Goal: Task Accomplishment & Management: Complete application form

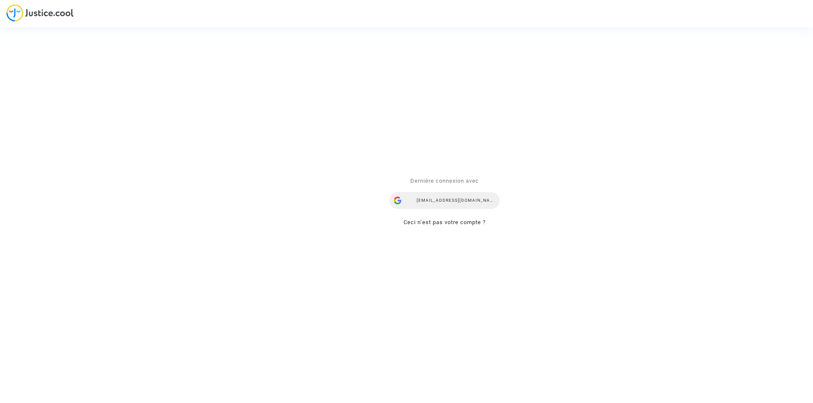
click at [458, 201] on div "[EMAIL_ADDRESS][DOMAIN_NAME]" at bounding box center [444, 200] width 110 height 17
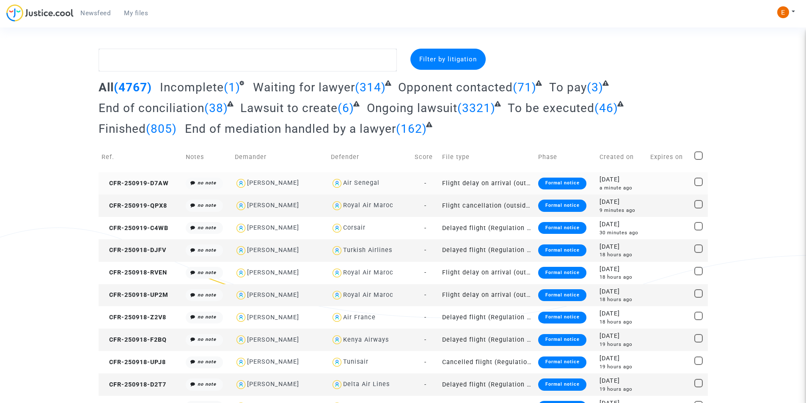
click at [568, 182] on div "Formal notice" at bounding box center [562, 184] width 48 height 12
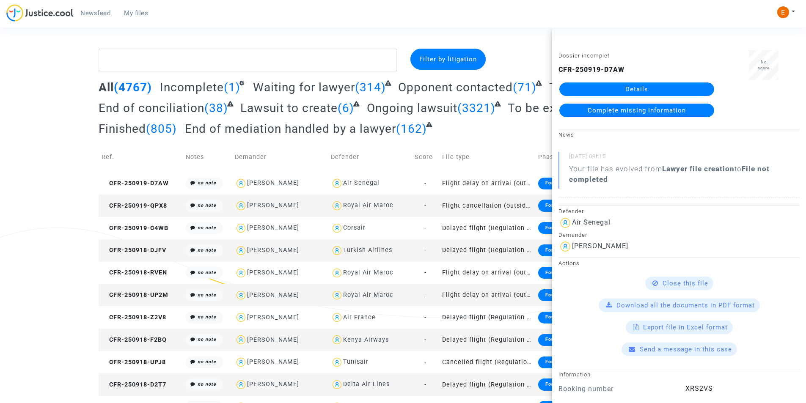
click at [682, 90] on link "Details" at bounding box center [637, 90] width 155 height 14
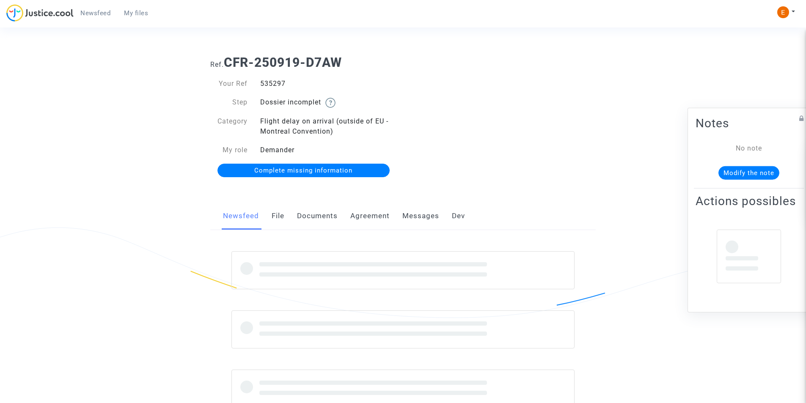
click at [334, 217] on link "Documents" at bounding box center [317, 216] width 41 height 28
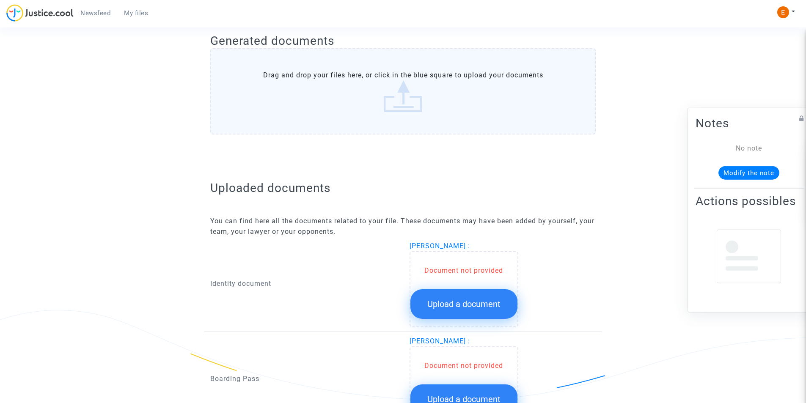
scroll to position [381, 0]
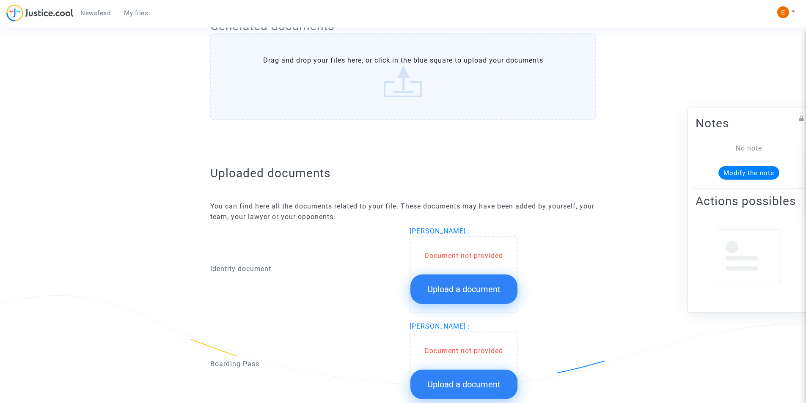
click at [441, 281] on button "Upload a document" at bounding box center [464, 290] width 107 height 30
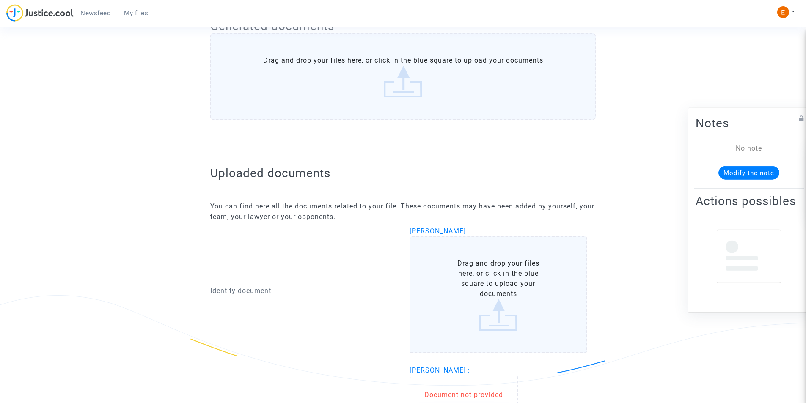
click at [459, 283] on label "Drag and drop your files here, or click in the blue square to upload your docum…" at bounding box center [499, 295] width 178 height 117
click at [0, 0] on input "Drag and drop your files here, or click in the blue square to upload your docum…" at bounding box center [0, 0] width 0 height 0
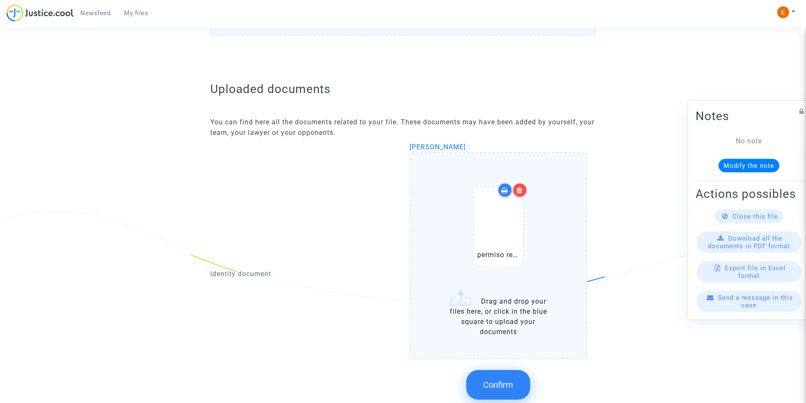
scroll to position [466, 0]
click at [517, 189] on icon at bounding box center [520, 190] width 6 height 7
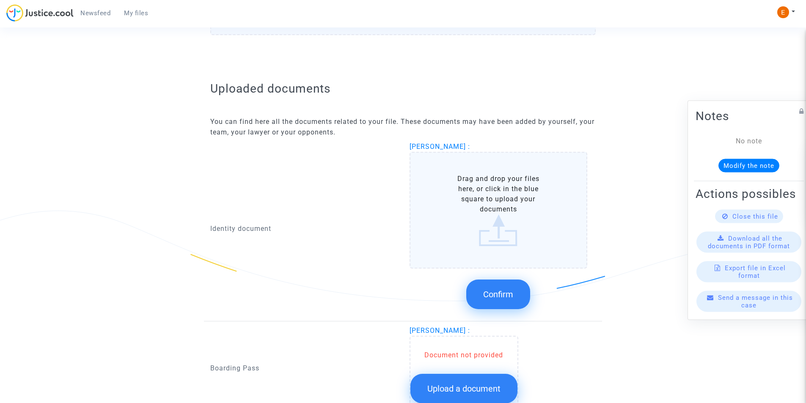
click at [493, 216] on label "Drag and drop your files here, or click in the blue square to upload your docum…" at bounding box center [499, 210] width 178 height 117
click at [0, 0] on input "Drag and drop your files here, or click in the blue square to upload your docum…" at bounding box center [0, 0] width 0 height 0
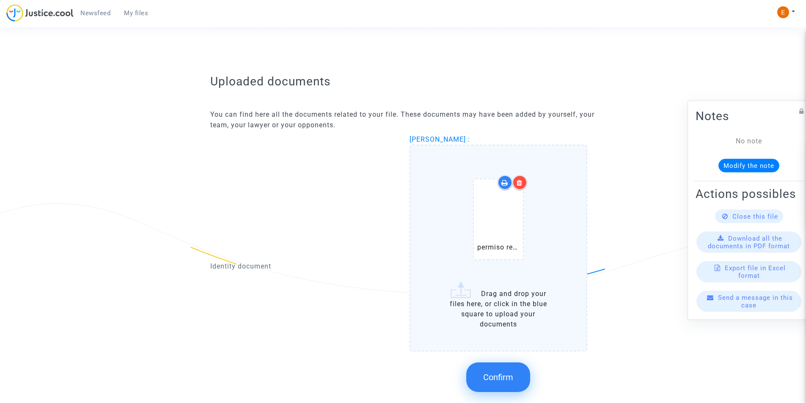
scroll to position [593, 0]
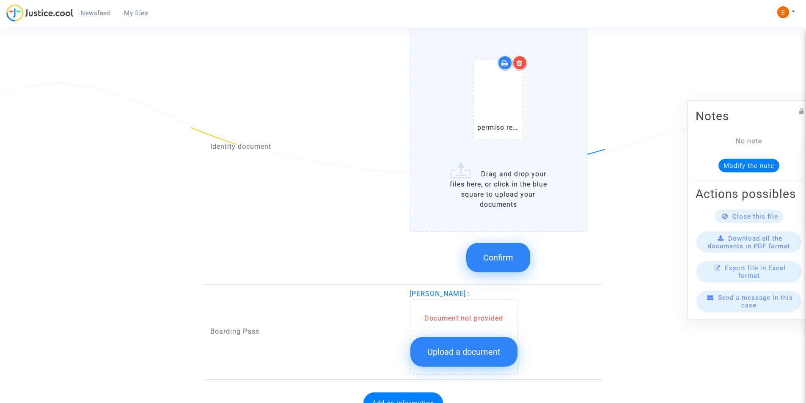
click at [492, 258] on span "Confirm" at bounding box center [498, 258] width 30 height 10
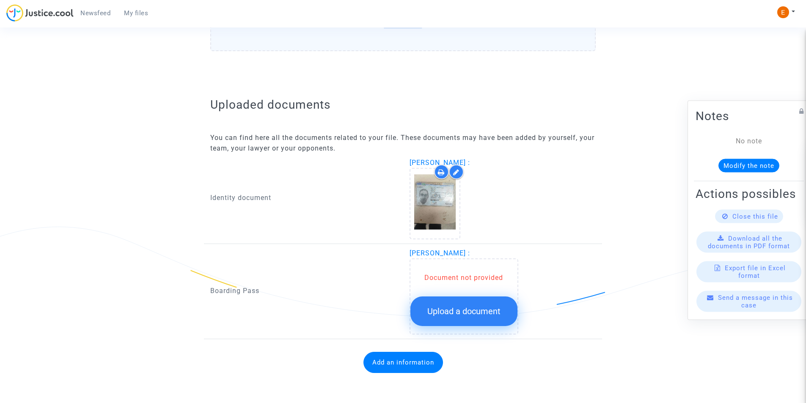
scroll to position [450, 0]
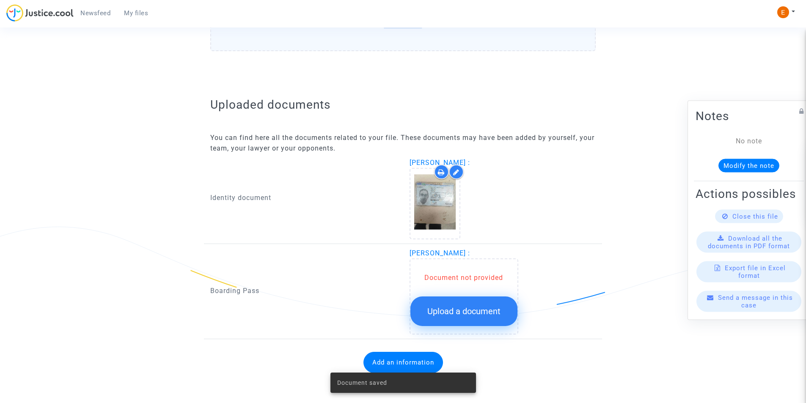
click at [455, 307] on span "Upload a document" at bounding box center [464, 311] width 73 height 10
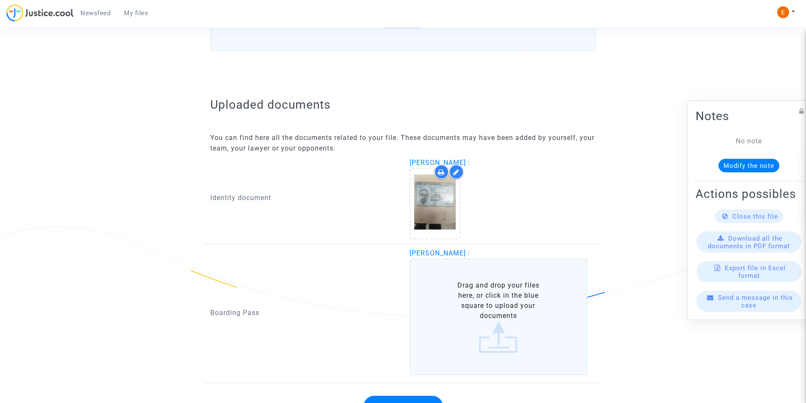
click at [450, 306] on label "Drag and drop your files here, or click in the blue square to upload your docum…" at bounding box center [499, 317] width 178 height 117
click at [0, 0] on input "Drag and drop your files here, or click in the blue square to upload your docum…" at bounding box center [0, 0] width 0 height 0
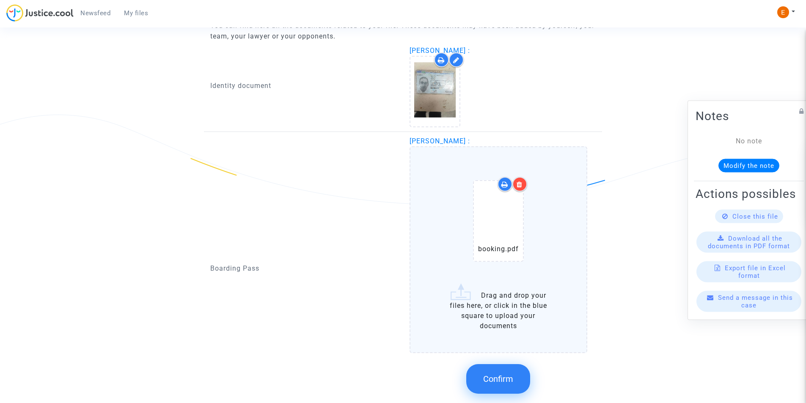
scroll to position [577, 0]
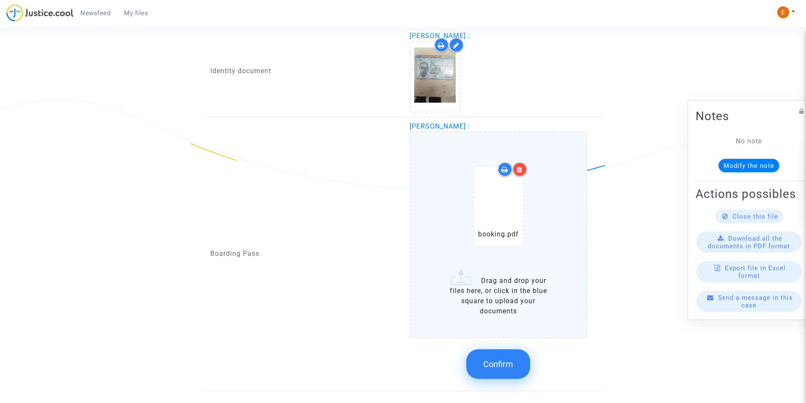
click at [485, 356] on button "Confirm" at bounding box center [498, 365] width 64 height 30
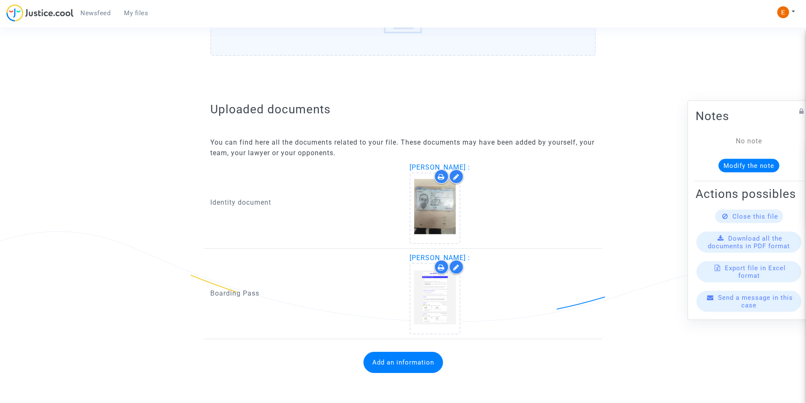
click at [432, 362] on button "Add an information" at bounding box center [404, 362] width 80 height 21
click at [392, 365] on button "Add an information" at bounding box center [404, 362] width 80 height 21
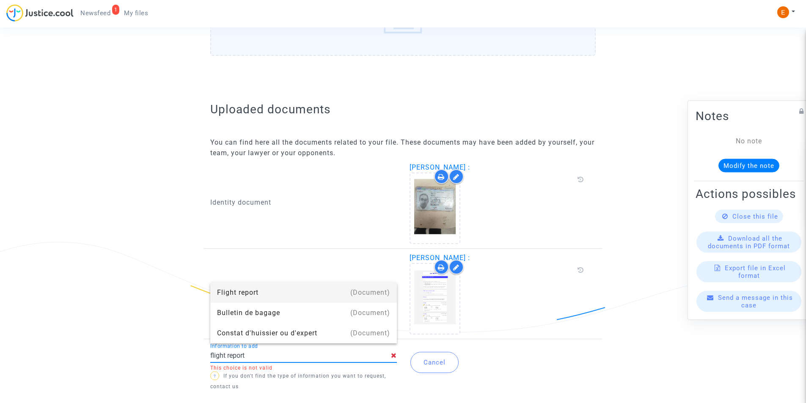
click at [328, 290] on div "Flight report" at bounding box center [303, 293] width 173 height 20
type input "Flight report"
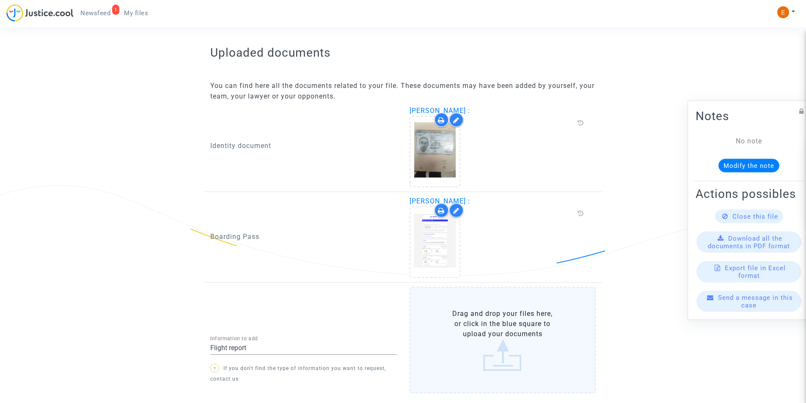
scroll to position [549, 0]
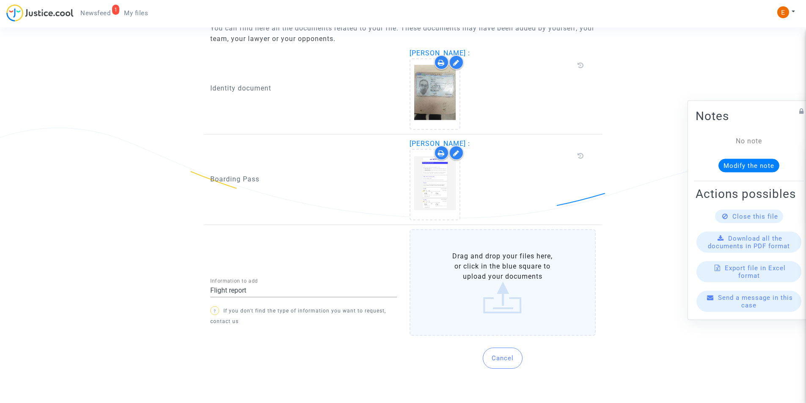
click at [490, 272] on label "Drag and drop your files here, or click in the blue square to upload your docum…" at bounding box center [503, 282] width 187 height 107
click at [0, 0] on input "Drag and drop your files here, or click in the blue square to upload your docum…" at bounding box center [0, 0] width 0 height 0
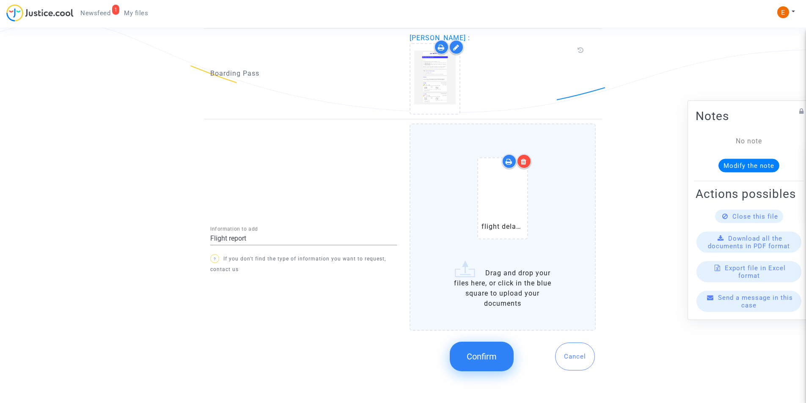
scroll to position [656, 0]
click at [483, 347] on button "Confirm" at bounding box center [482, 355] width 64 height 30
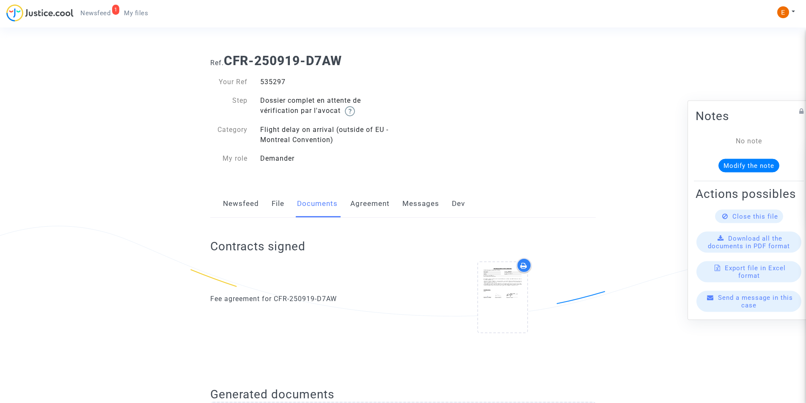
scroll to position [0, 0]
